Goal: Task Accomplishment & Management: Use online tool/utility

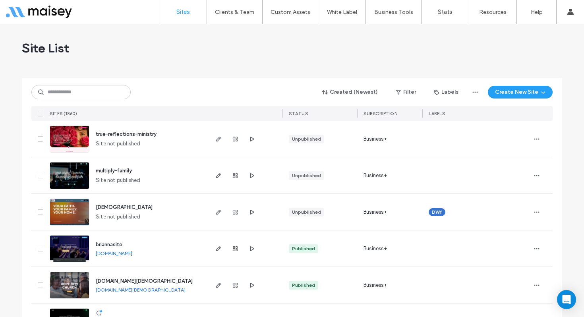
scroll to position [29, 0]
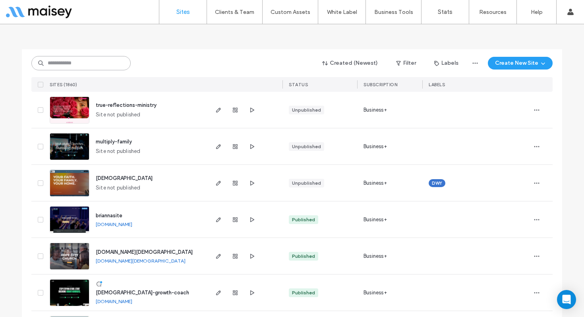
click at [102, 66] on input at bounding box center [80, 63] width 99 height 14
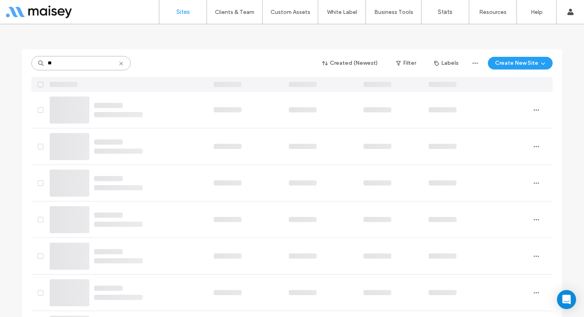
scroll to position [0, 0]
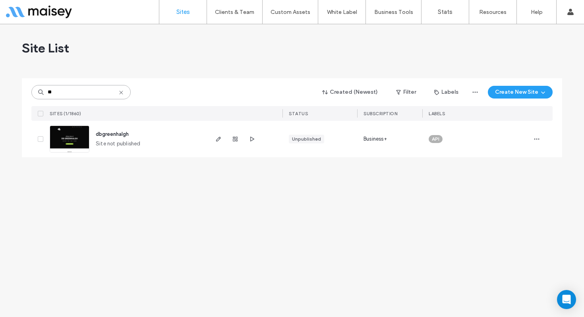
drag, startPoint x: 16, startPoint y: 84, endPoint x: 1, endPoint y: 81, distance: 14.9
click at [1, 81] on div "Site List ** Created (Newest) Filter Labels Create New Site SITES (1/1860) STAT…" at bounding box center [292, 170] width 584 height 293
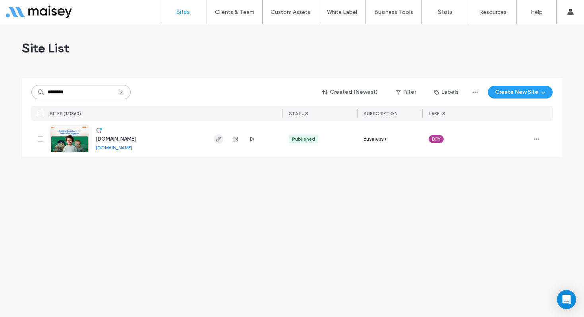
type input "********"
click at [219, 140] on use "button" at bounding box center [218, 139] width 5 height 5
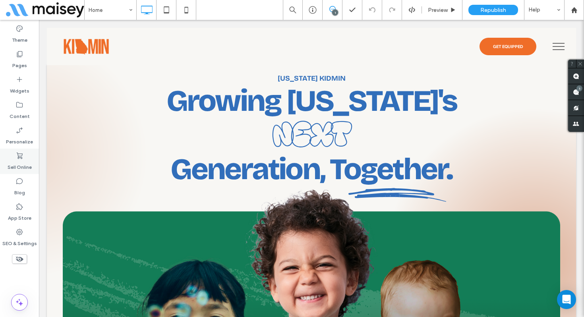
click at [25, 165] on label "Sell Online" at bounding box center [20, 165] width 24 height 11
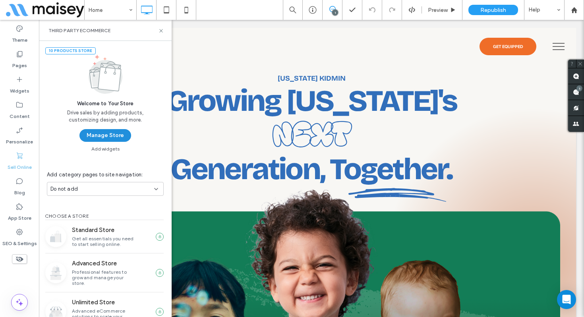
click at [98, 136] on button "Manage Store" at bounding box center [105, 135] width 52 height 13
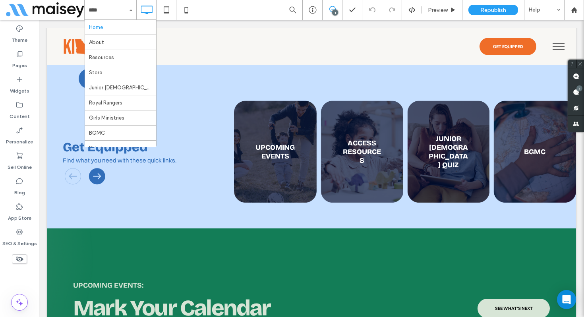
scroll to position [1053, 0]
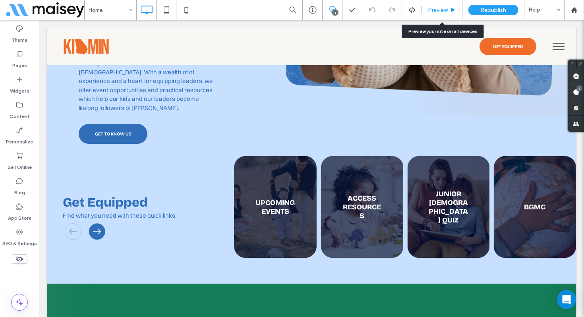
click at [440, 13] on span "Preview" at bounding box center [438, 10] width 20 height 7
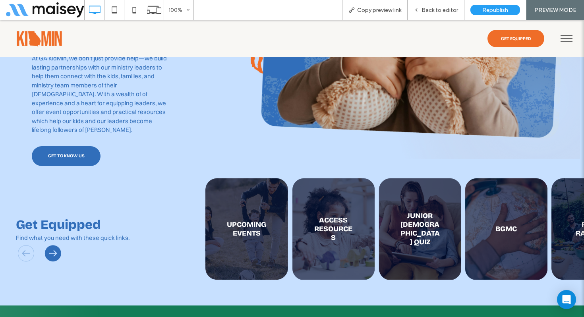
scroll to position [1074, 0]
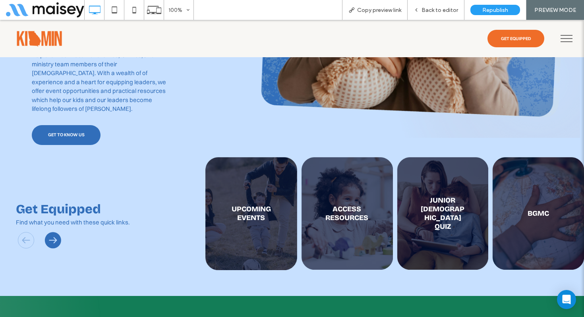
click at [440, 13] on span "Back to editor" at bounding box center [440, 10] width 37 height 7
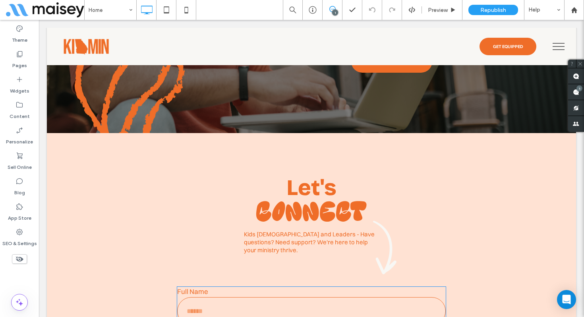
scroll to position [2016, 0]
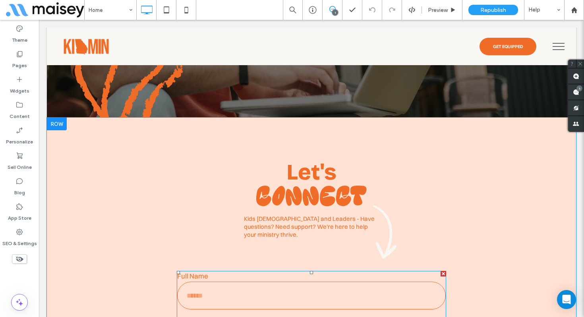
click at [324, 271] on label "Full Name" at bounding box center [311, 275] width 269 height 9
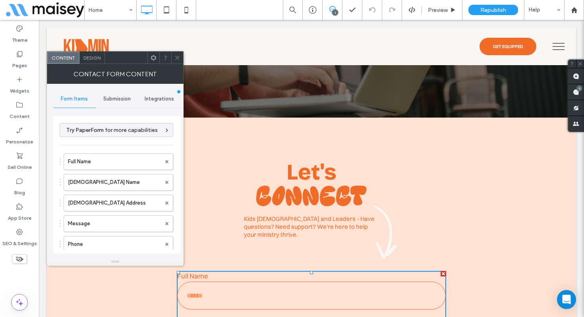
click at [108, 96] on span "Submission" at bounding box center [116, 99] width 27 height 6
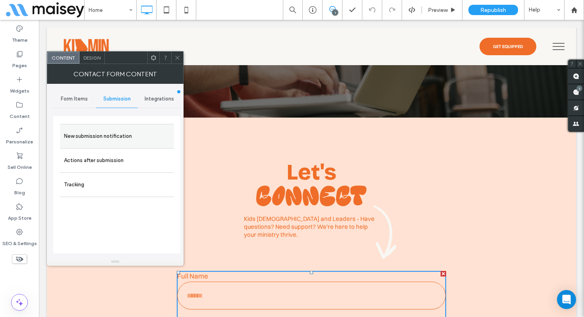
click at [99, 133] on label "New submission notification" at bounding box center [117, 136] width 106 height 16
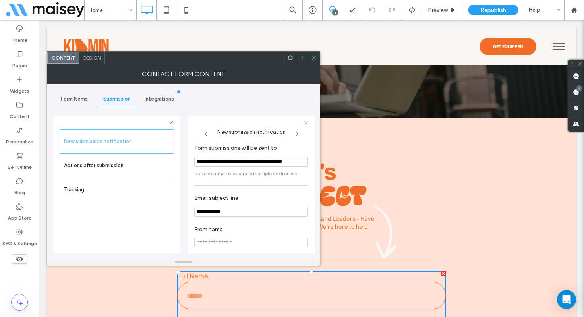
click at [250, 167] on input "**********" at bounding box center [251, 162] width 114 height 10
drag, startPoint x: 250, startPoint y: 168, endPoint x: 286, endPoint y: 174, distance: 36.6
click at [286, 167] on input "**********" at bounding box center [251, 162] width 114 height 10
click at [23, 164] on label "Sell Online" at bounding box center [20, 165] width 24 height 11
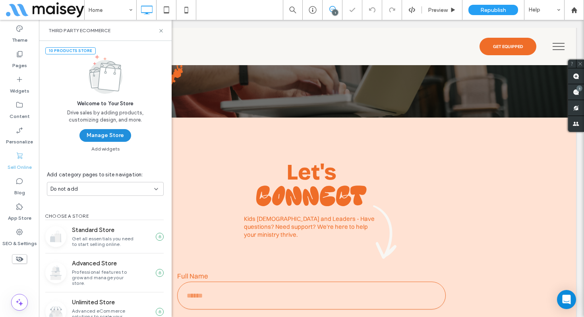
click at [91, 136] on button "Manage Store" at bounding box center [105, 135] width 52 height 13
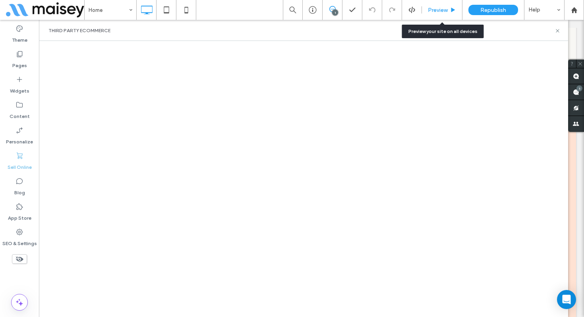
click at [438, 10] on span "Preview" at bounding box center [438, 10] width 20 height 7
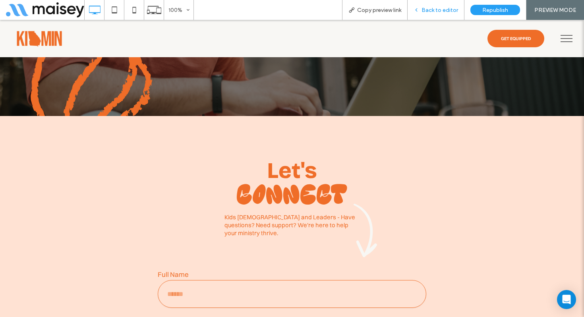
click at [436, 10] on span "Back to editor" at bounding box center [440, 10] width 37 height 7
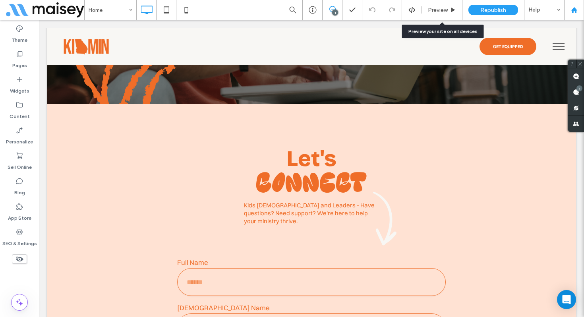
scroll to position [2018, 0]
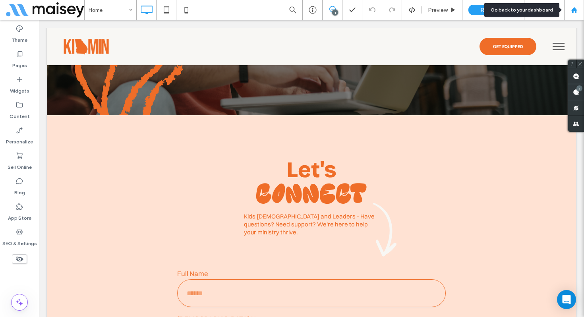
click at [580, 9] on div at bounding box center [574, 10] width 19 height 7
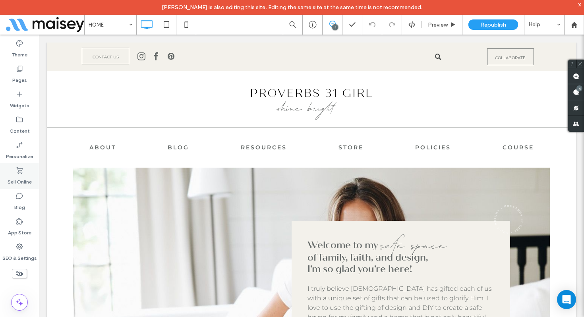
click at [28, 174] on label "Sell Online" at bounding box center [20, 179] width 24 height 11
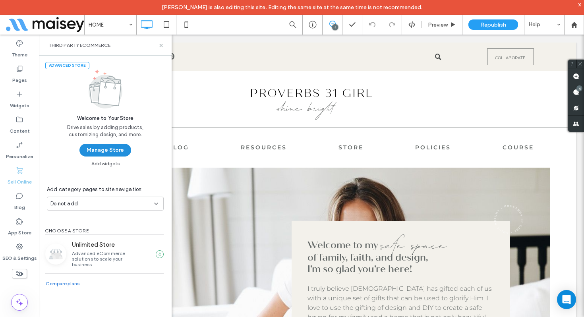
click at [110, 153] on button "Manage Store" at bounding box center [105, 150] width 52 height 13
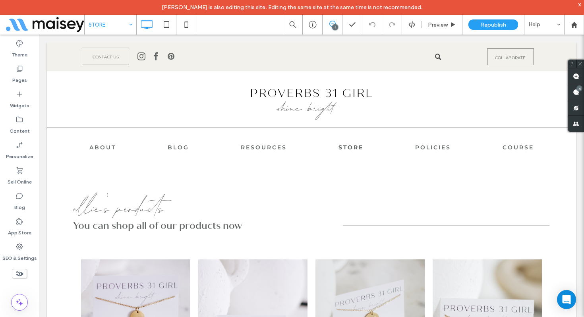
scroll to position [766, 0]
